Goal: Check status: Check status

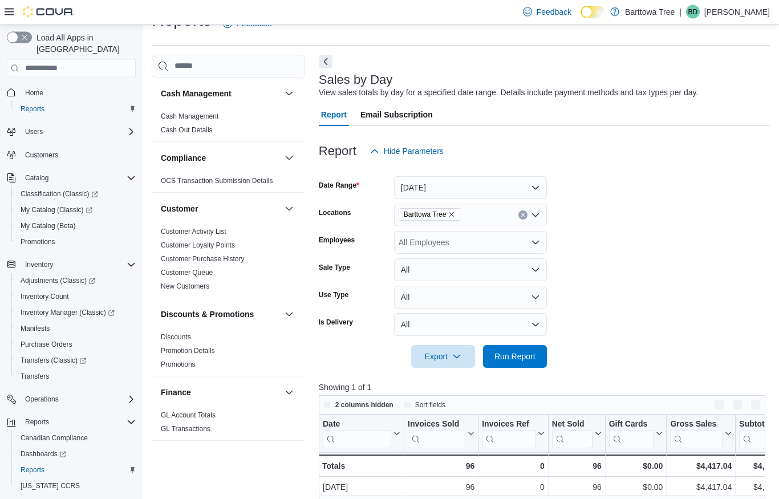
scroll to position [26, 0]
click at [511, 353] on span "Run Report" at bounding box center [514, 355] width 41 height 11
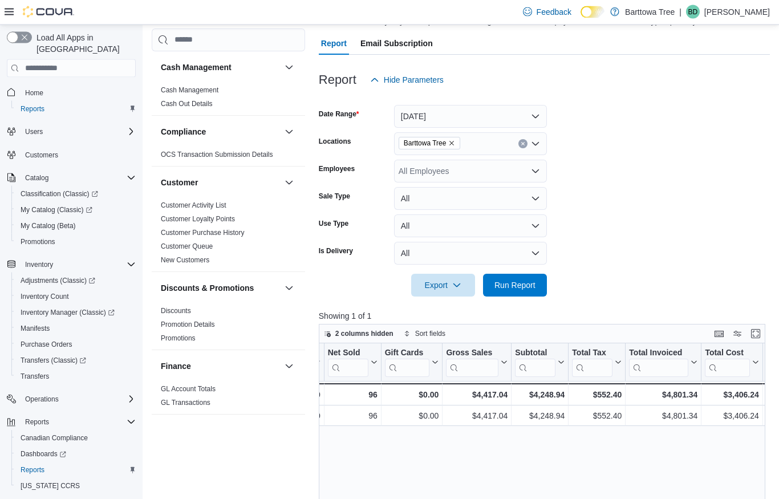
scroll to position [15, 0]
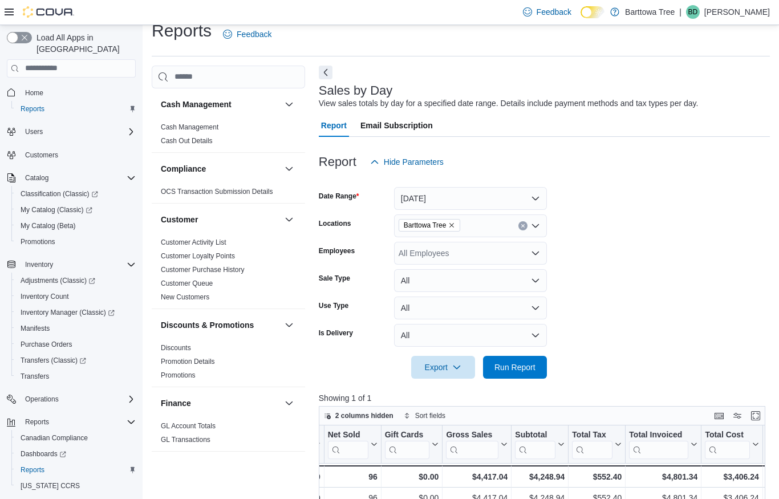
click at [501, 196] on button "[DATE]" at bounding box center [470, 198] width 153 height 23
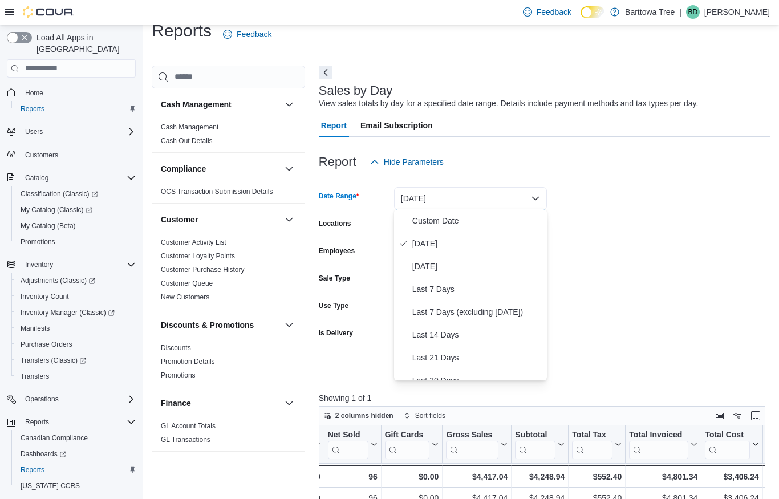
click at [443, 266] on span "[DATE]" at bounding box center [477, 266] width 130 height 14
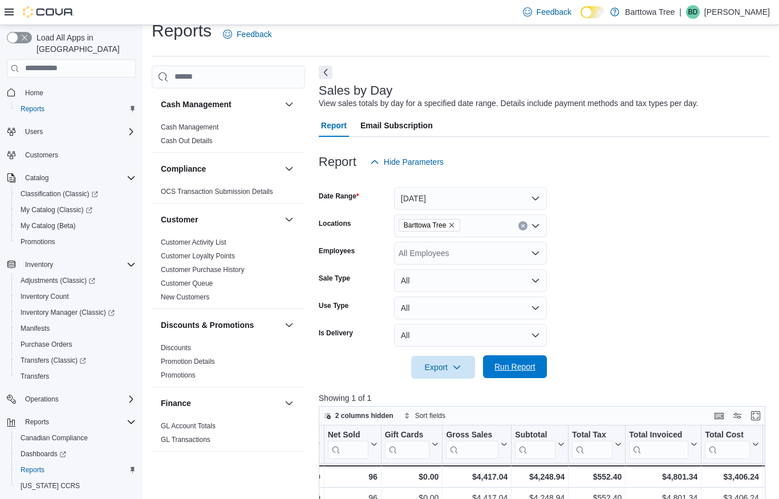
click at [507, 372] on span "Run Report" at bounding box center [515, 366] width 50 height 23
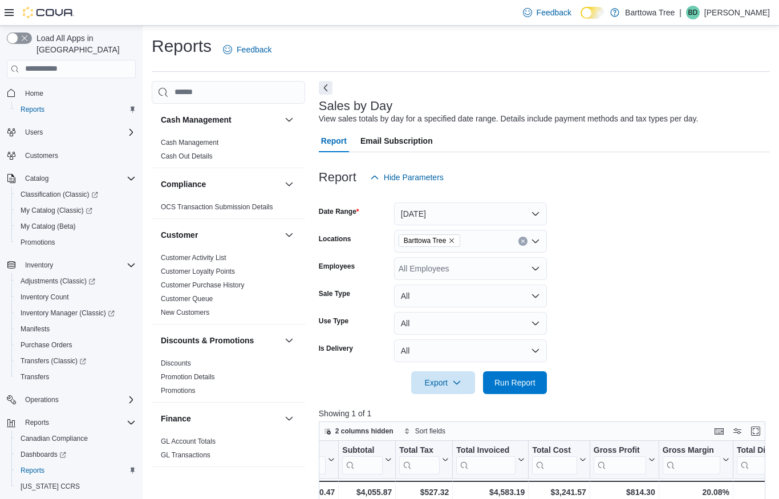
click at [522, 216] on button "[DATE]" at bounding box center [470, 213] width 153 height 23
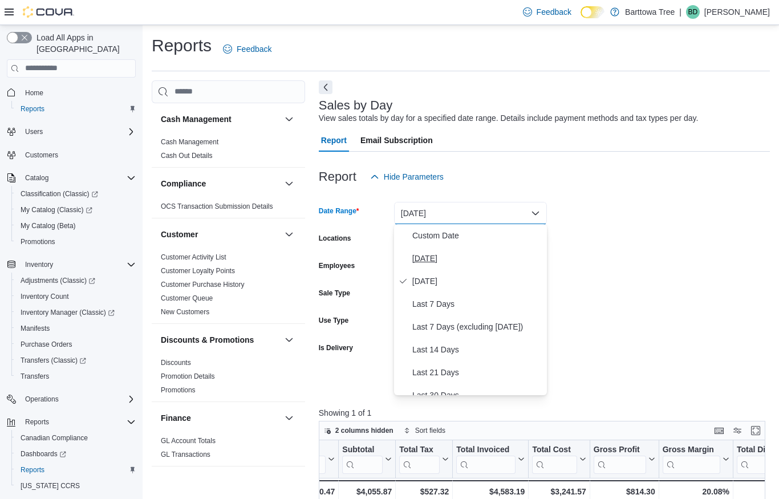
click at [439, 255] on span "[DATE]" at bounding box center [477, 258] width 130 height 14
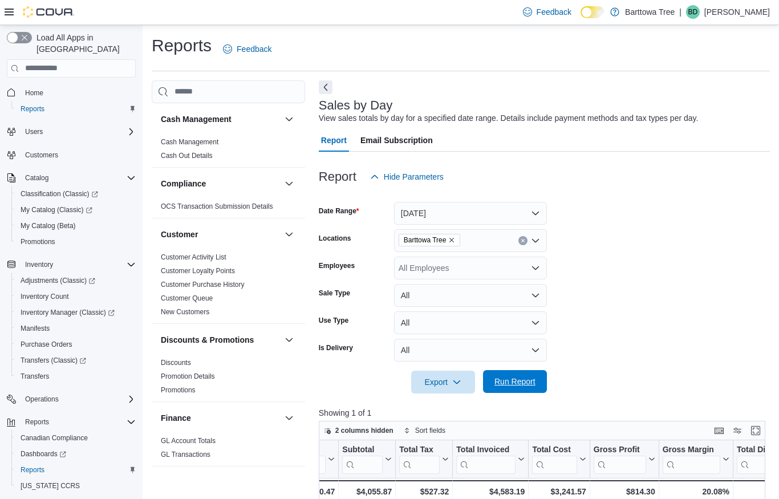
click at [511, 381] on span "Run Report" at bounding box center [514, 381] width 41 height 11
